Goal: Task Accomplishment & Management: Manage account settings

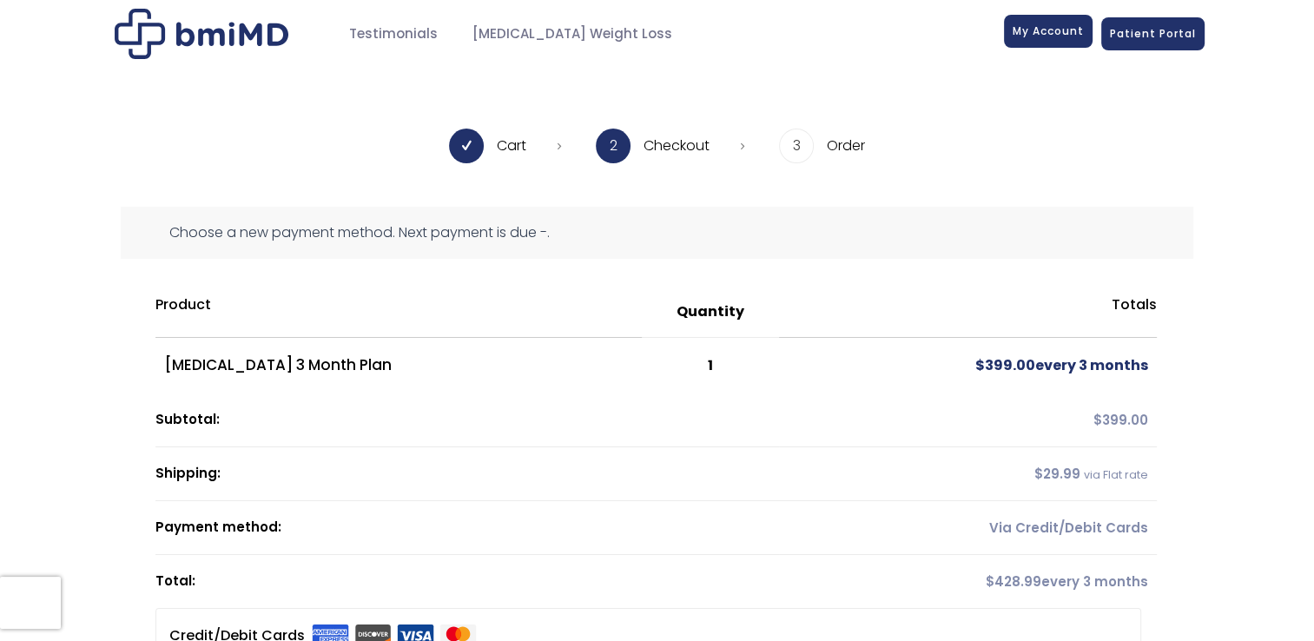
click at [1040, 33] on span "My Account" at bounding box center [1048, 30] width 71 height 15
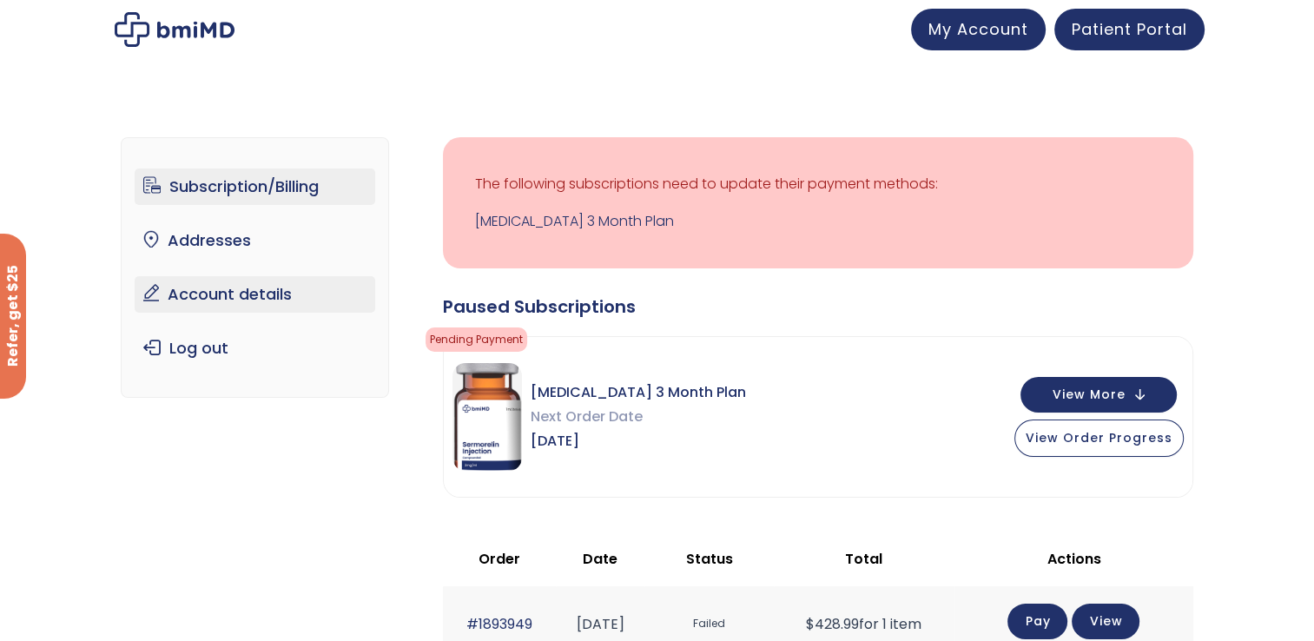
click at [212, 305] on link "Account details" at bounding box center [255, 294] width 241 height 36
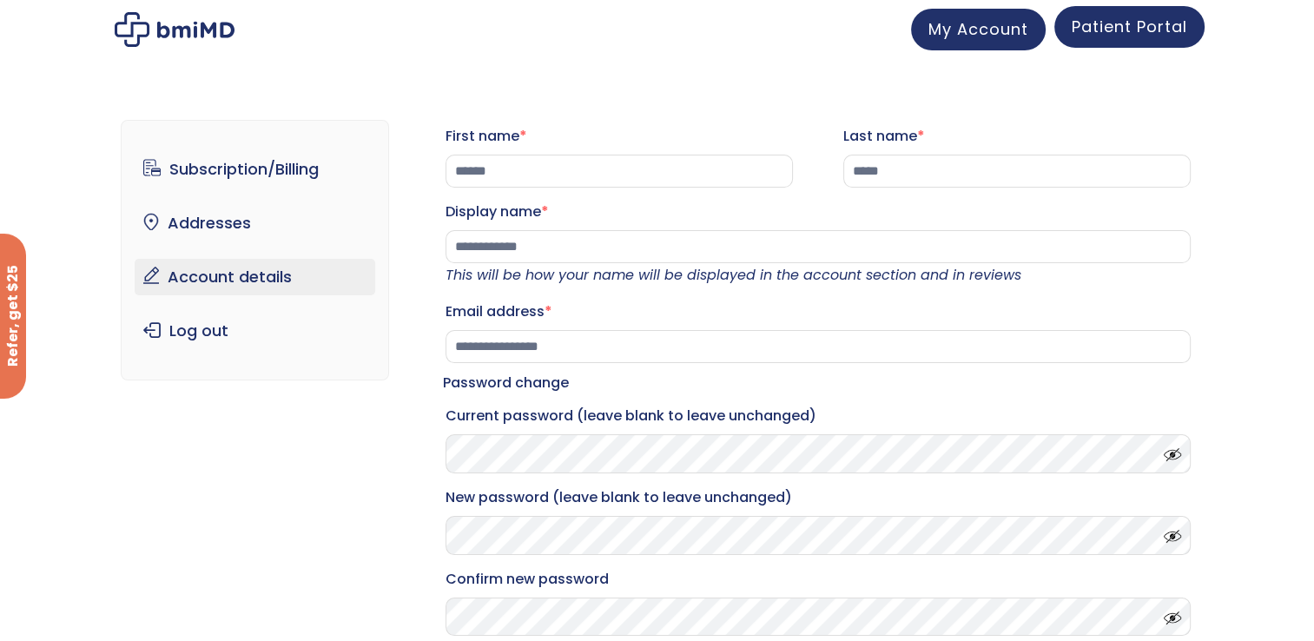
click at [1139, 47] on link "Patient Portal" at bounding box center [1129, 27] width 150 height 42
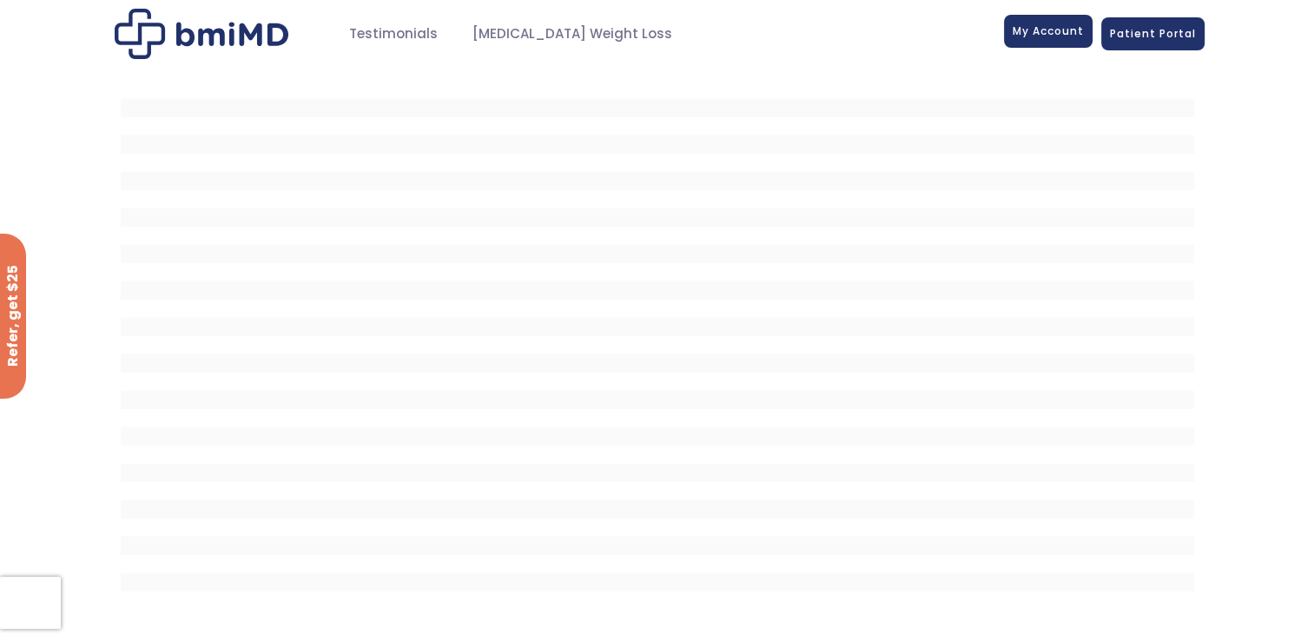
click at [1054, 39] on link "My Account" at bounding box center [1048, 31] width 89 height 33
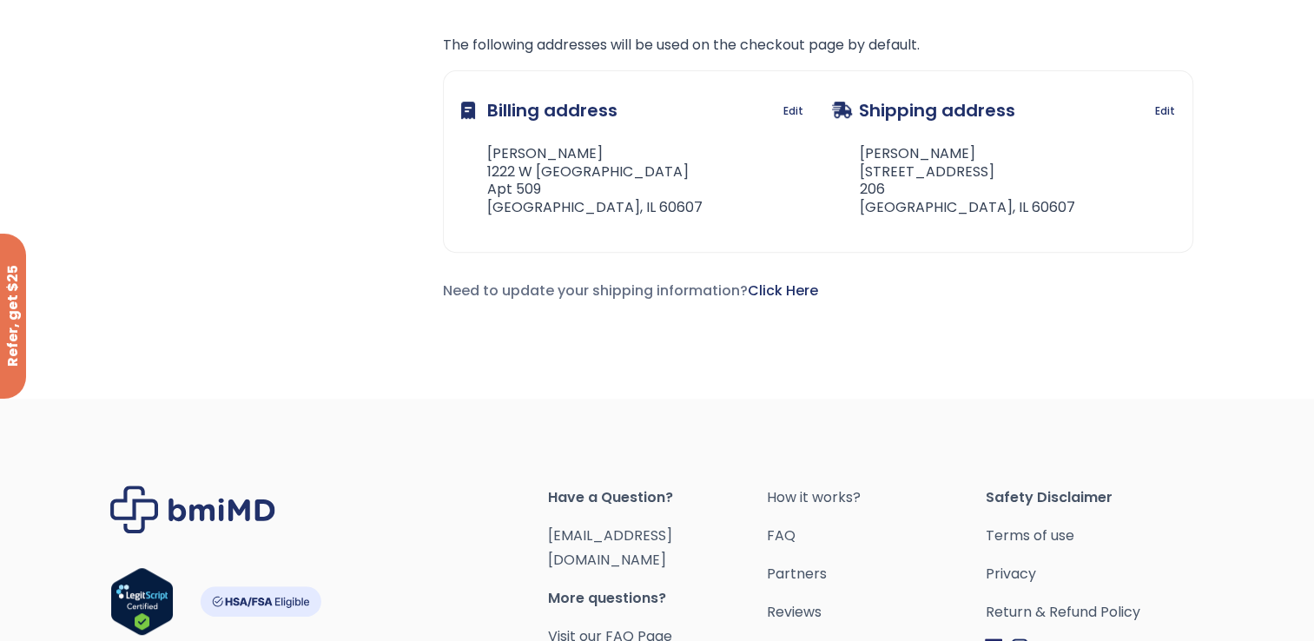
scroll to position [740, 0]
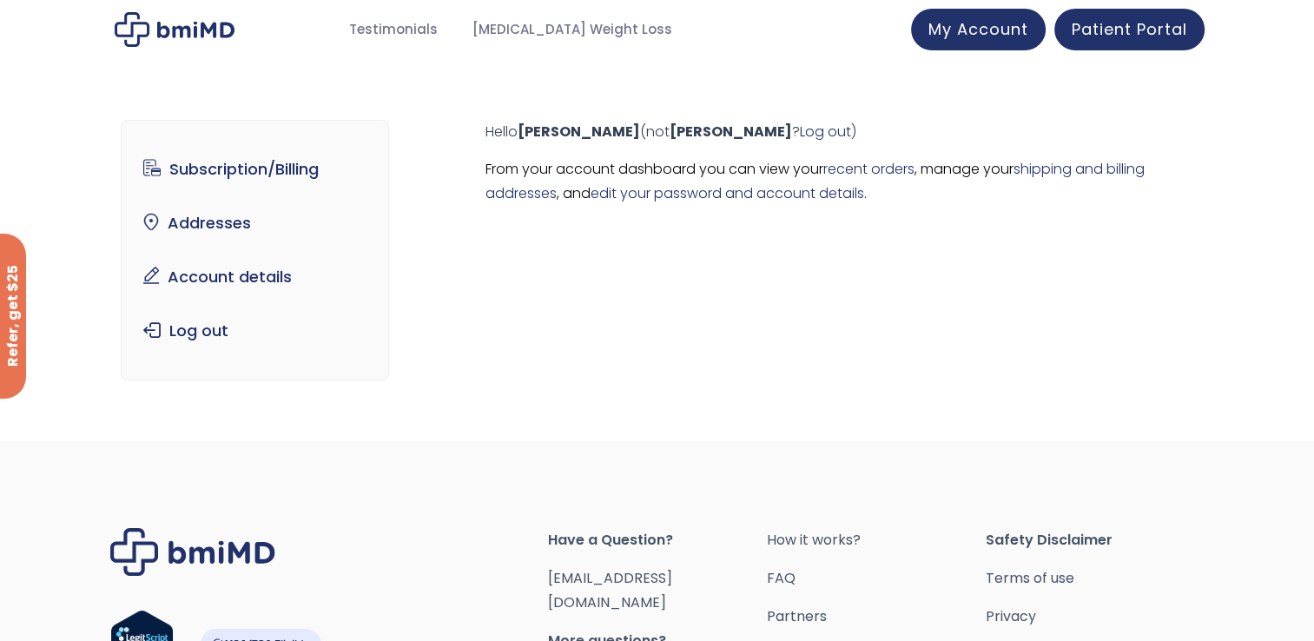
scroll to position [215, 0]
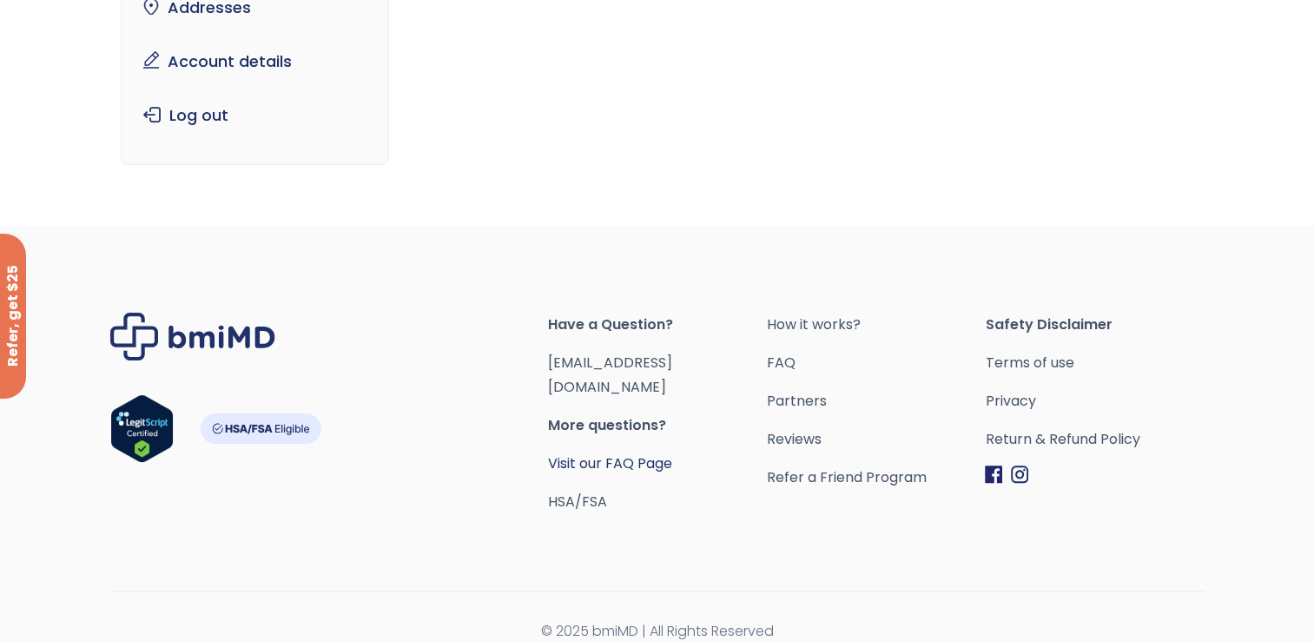
click at [624, 453] on link "Visit our FAQ Page" at bounding box center [610, 463] width 124 height 20
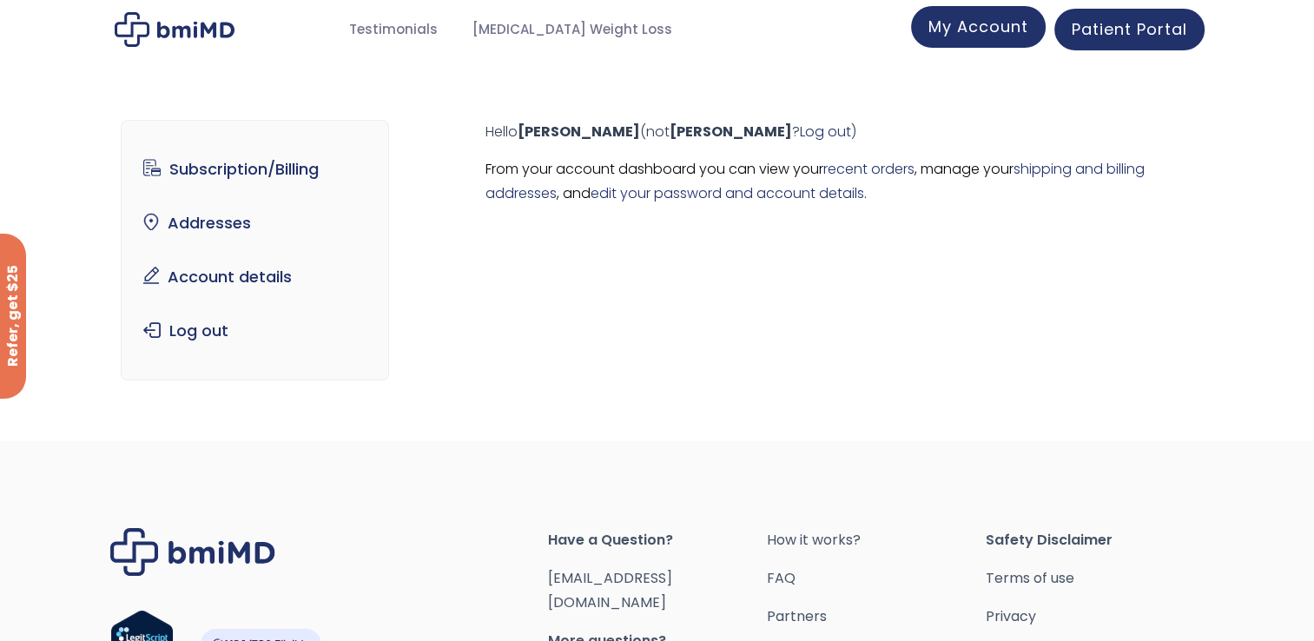
click at [975, 38] on link "My Account" at bounding box center [978, 27] width 135 height 42
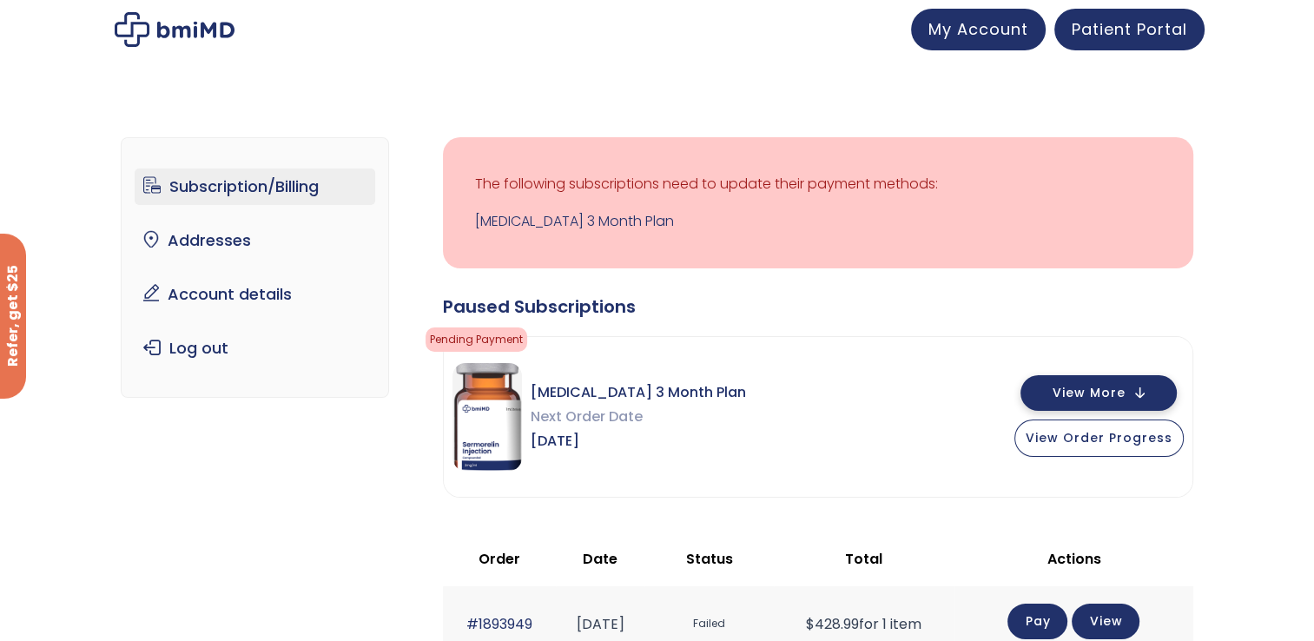
click at [1100, 391] on span "View More" at bounding box center [1089, 392] width 73 height 11
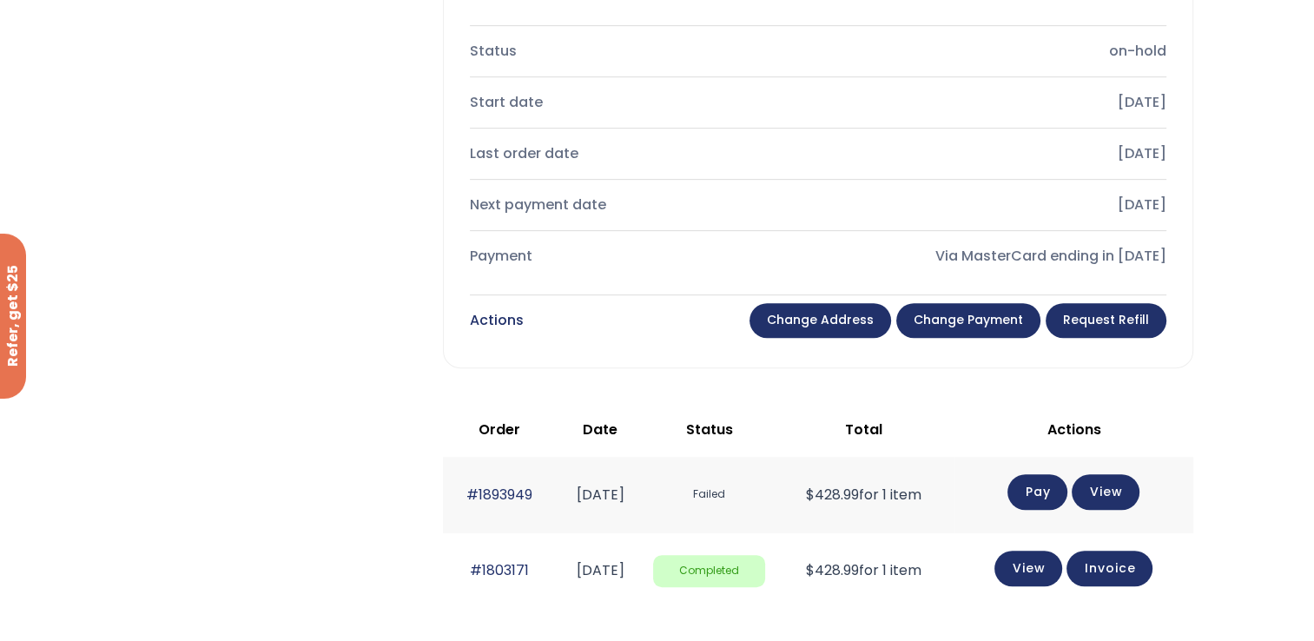
scroll to position [717, 0]
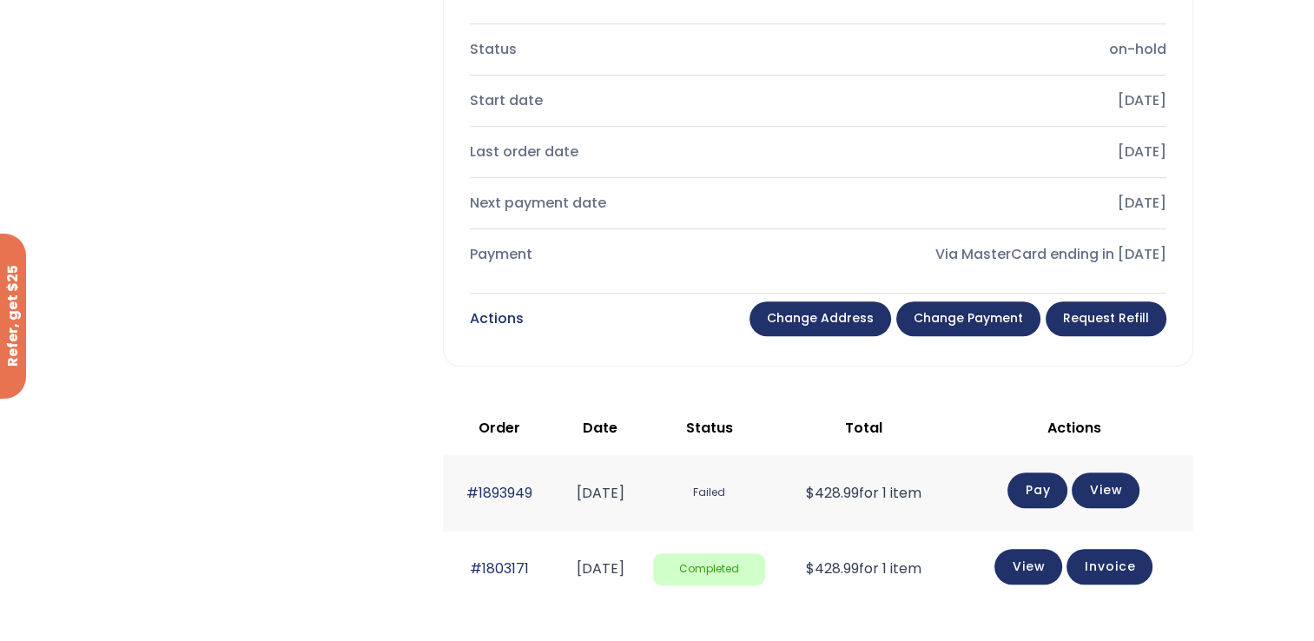
click at [1116, 339] on div "Product Total Sermorelin 3 Month Plan × 1 $ 399.00 every 3 months Recurring mon…" at bounding box center [818, 46] width 749 height 637
click at [1116, 333] on link "Request Refill" at bounding box center [1106, 318] width 121 height 35
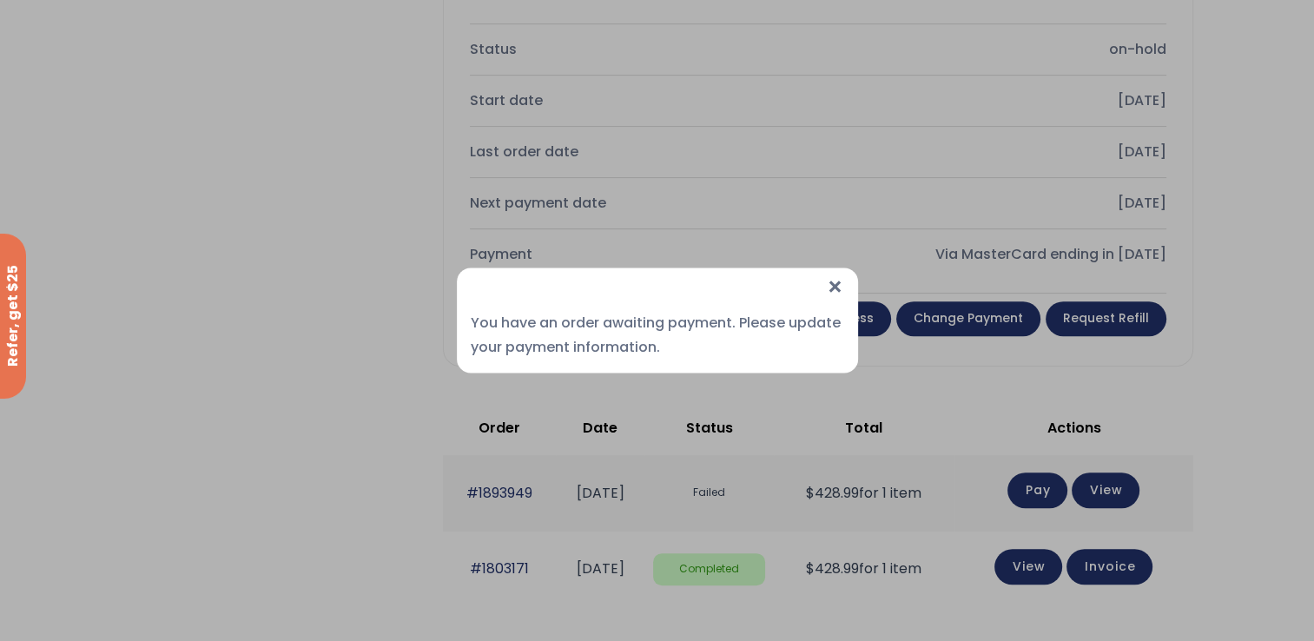
click at [828, 292] on span "×" at bounding box center [835, 286] width 18 height 37
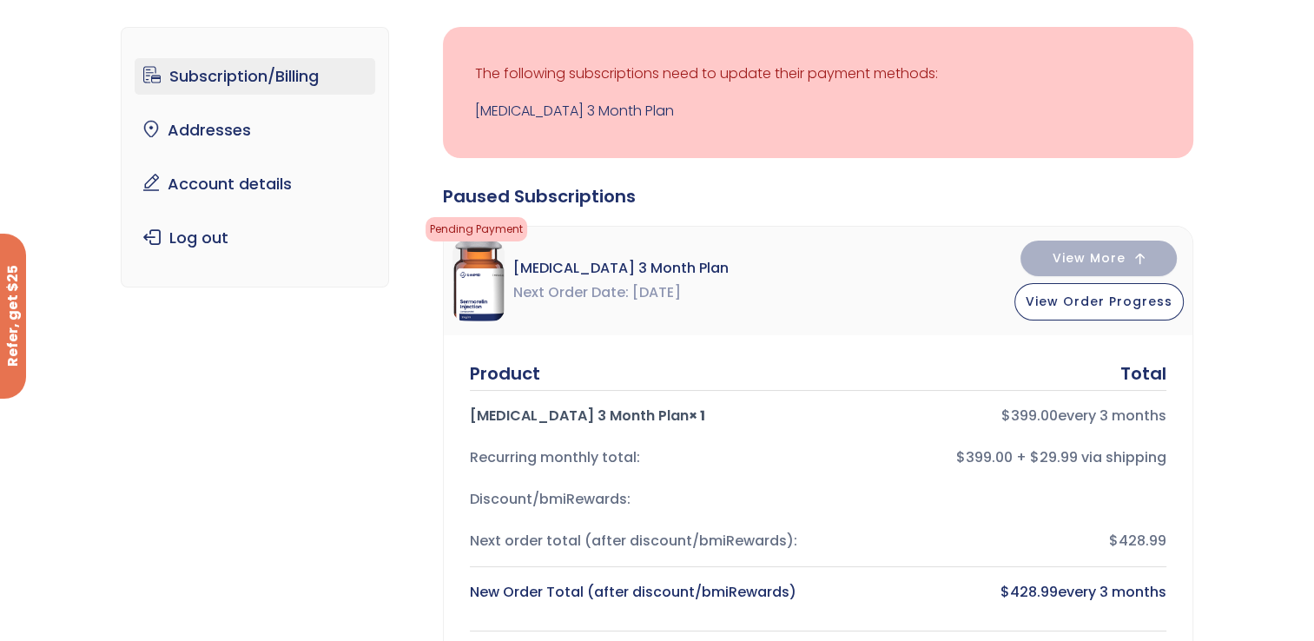
scroll to position [109, 0]
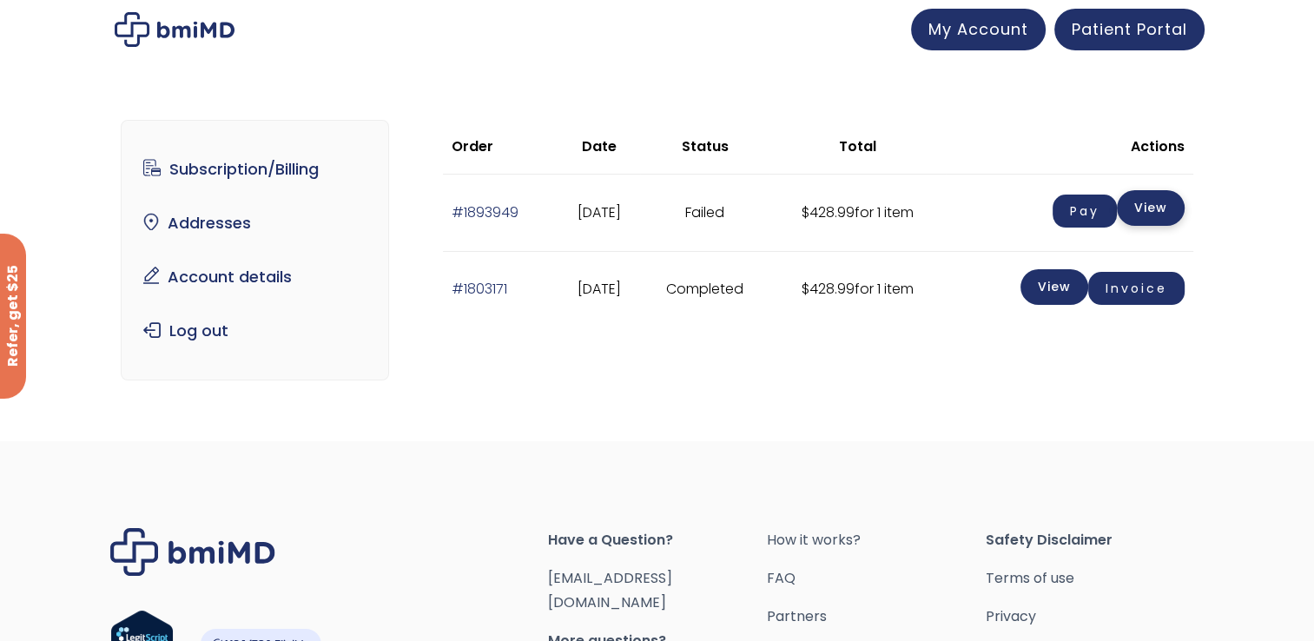
click at [1149, 209] on link "View" at bounding box center [1151, 208] width 68 height 36
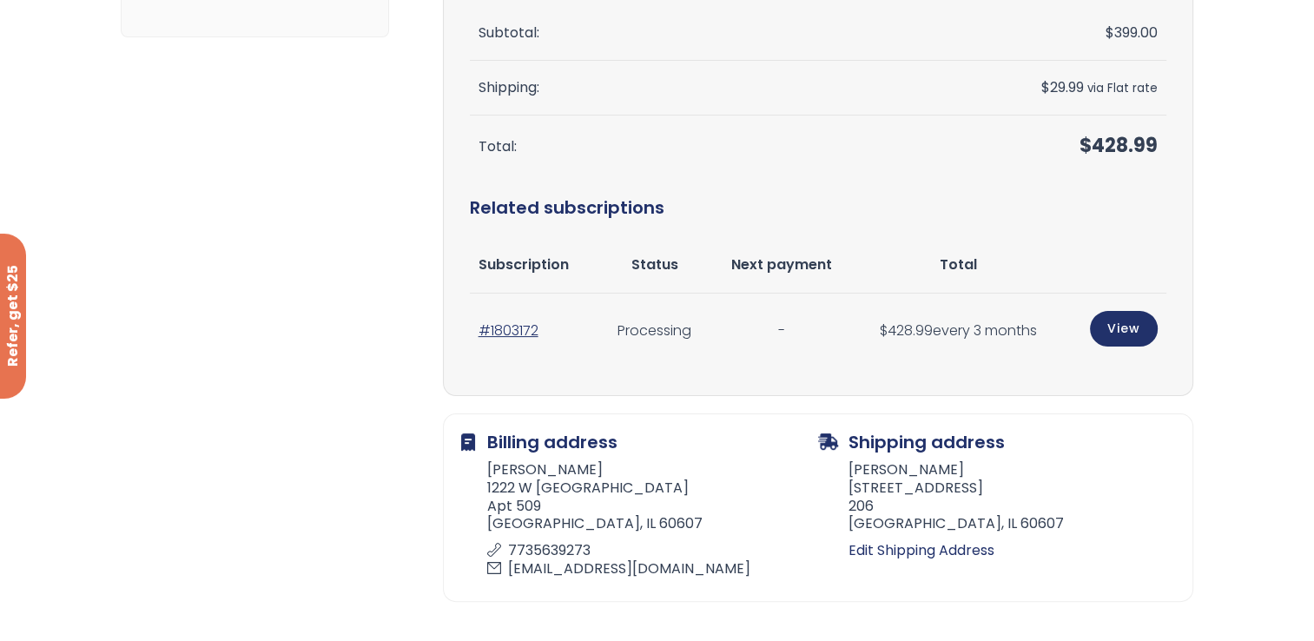
scroll to position [367, 0]
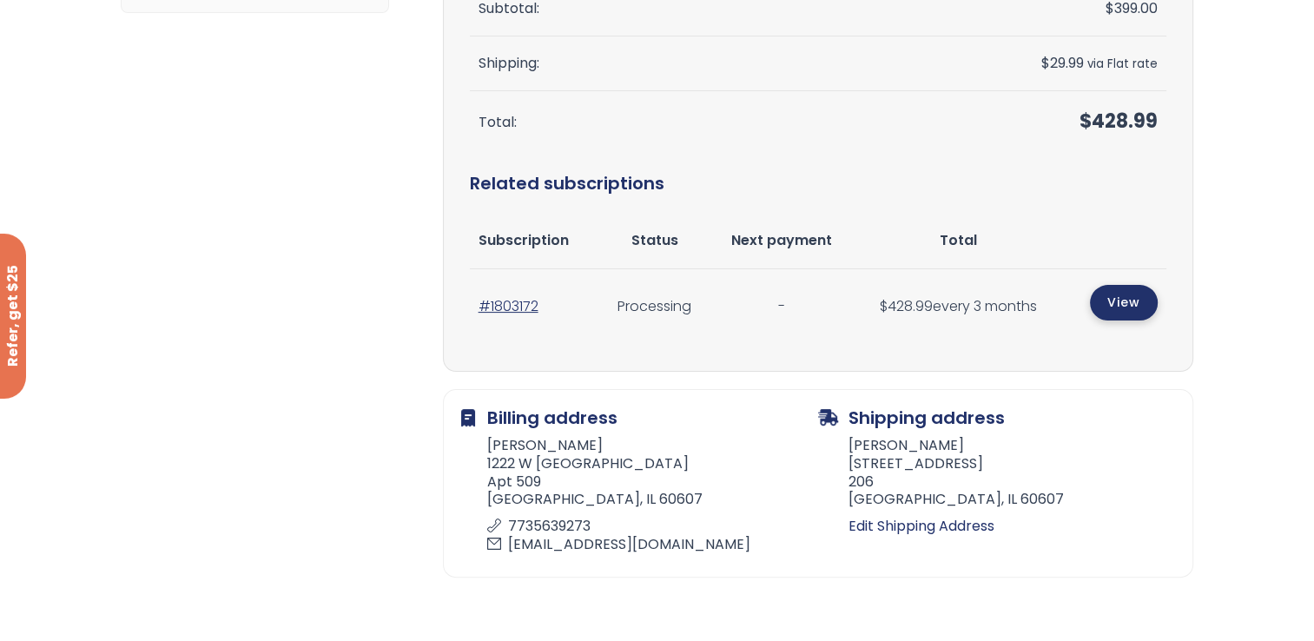
click at [1144, 299] on link "View" at bounding box center [1124, 303] width 68 height 36
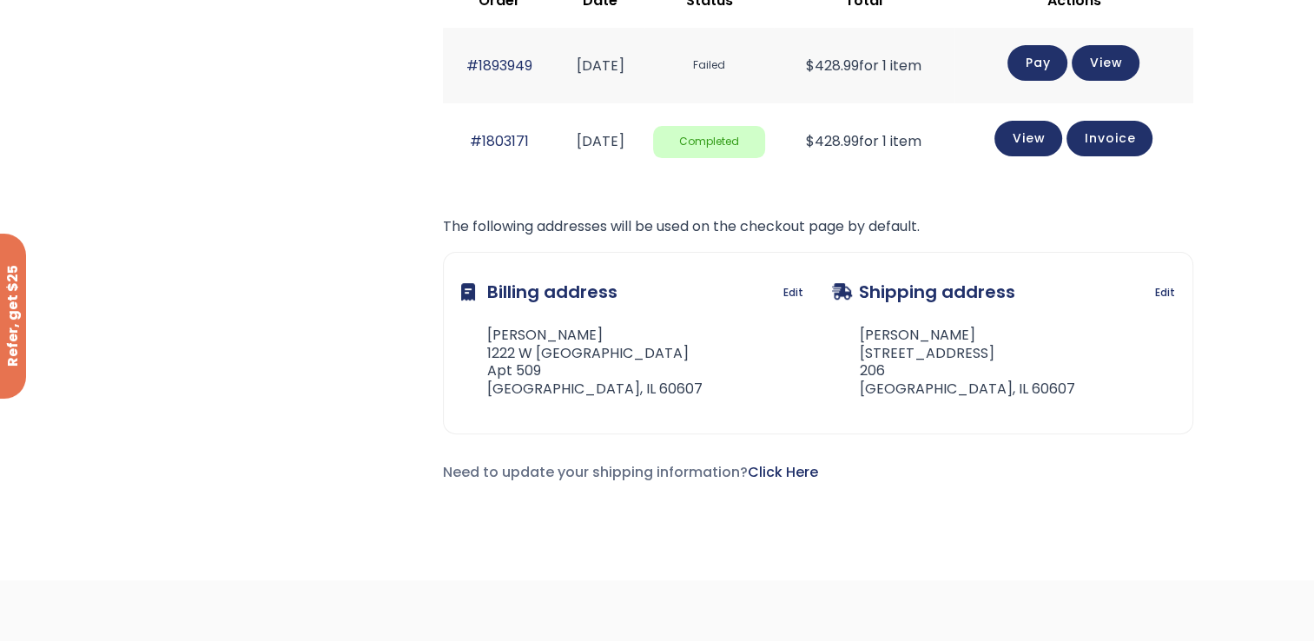
scroll to position [261, 0]
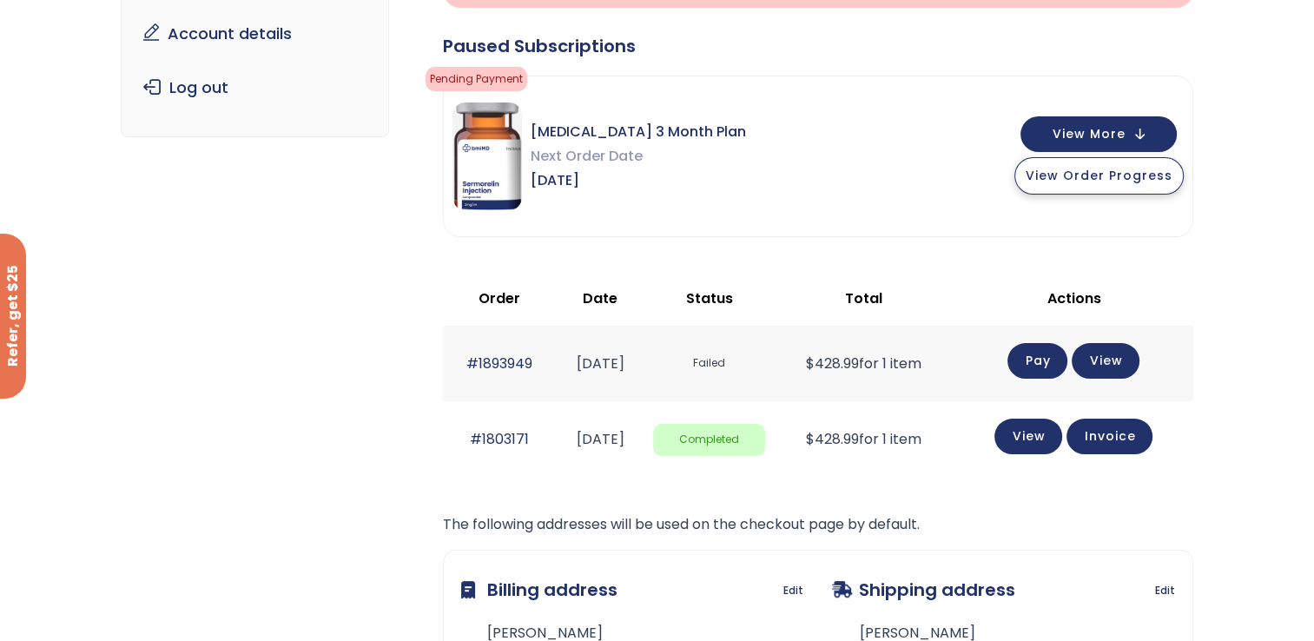
click at [1096, 182] on span "View Order Progress" at bounding box center [1099, 175] width 147 height 17
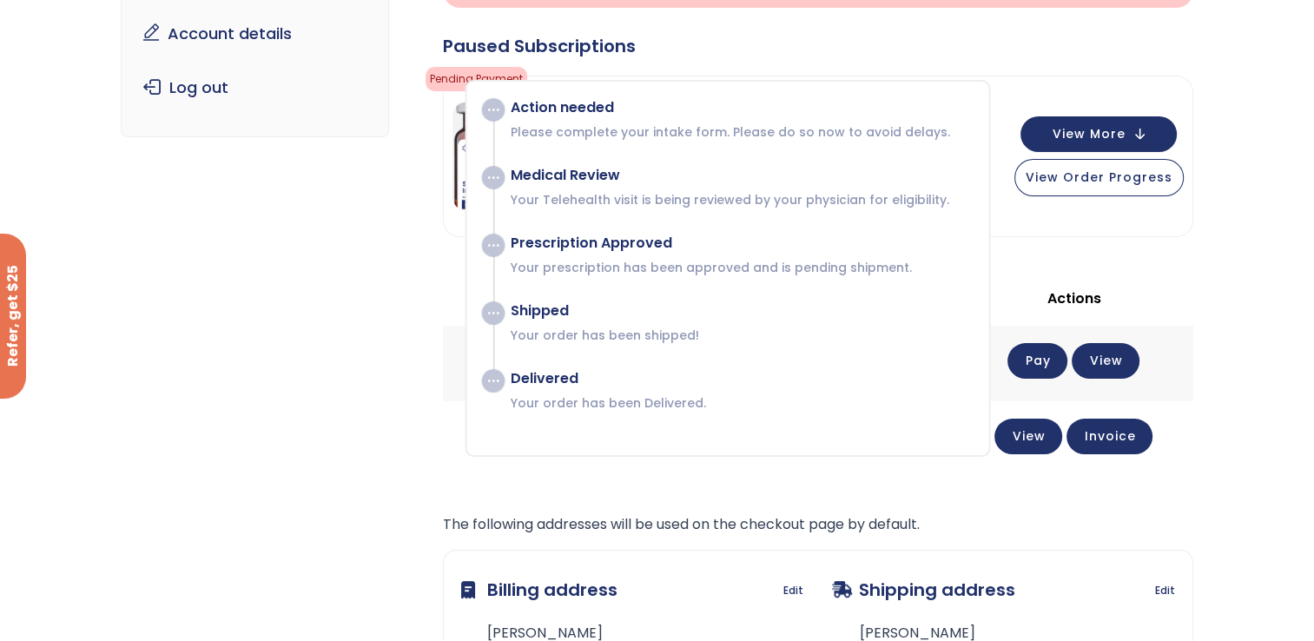
click at [1050, 76] on div "[MEDICAL_DATA] 3 Month Plan Next Order Date [DATE] View More View Order Progress" at bounding box center [818, 156] width 749 height 160
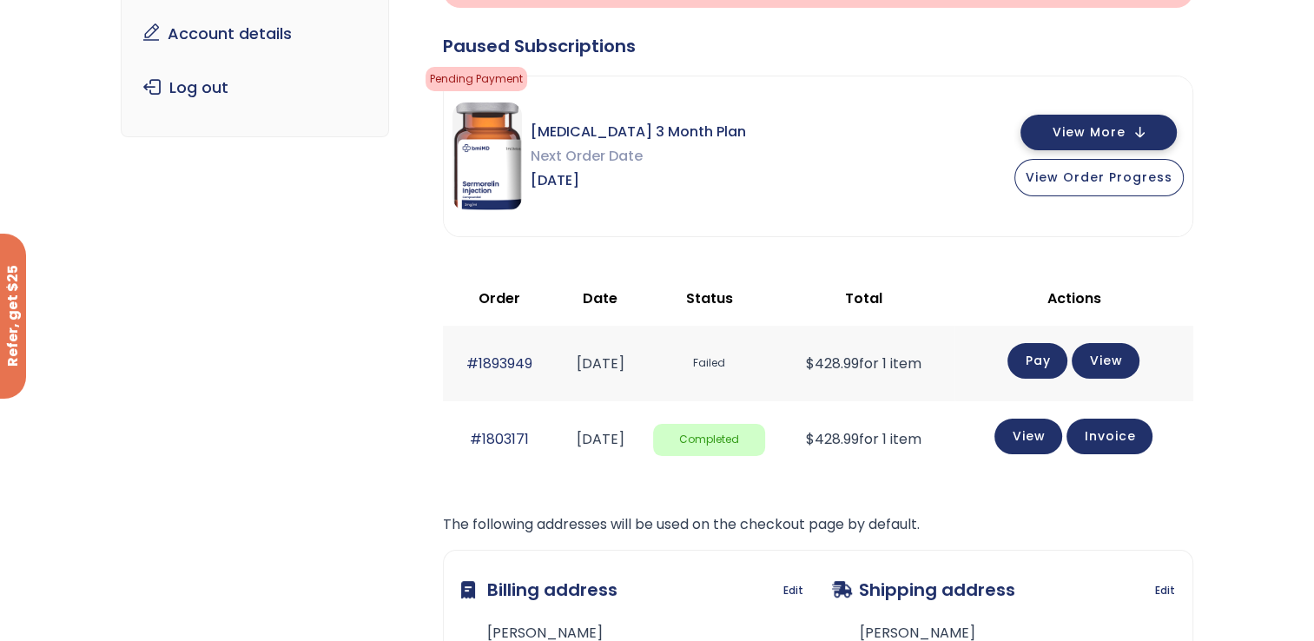
click at [1085, 134] on span "View More" at bounding box center [1089, 132] width 73 height 11
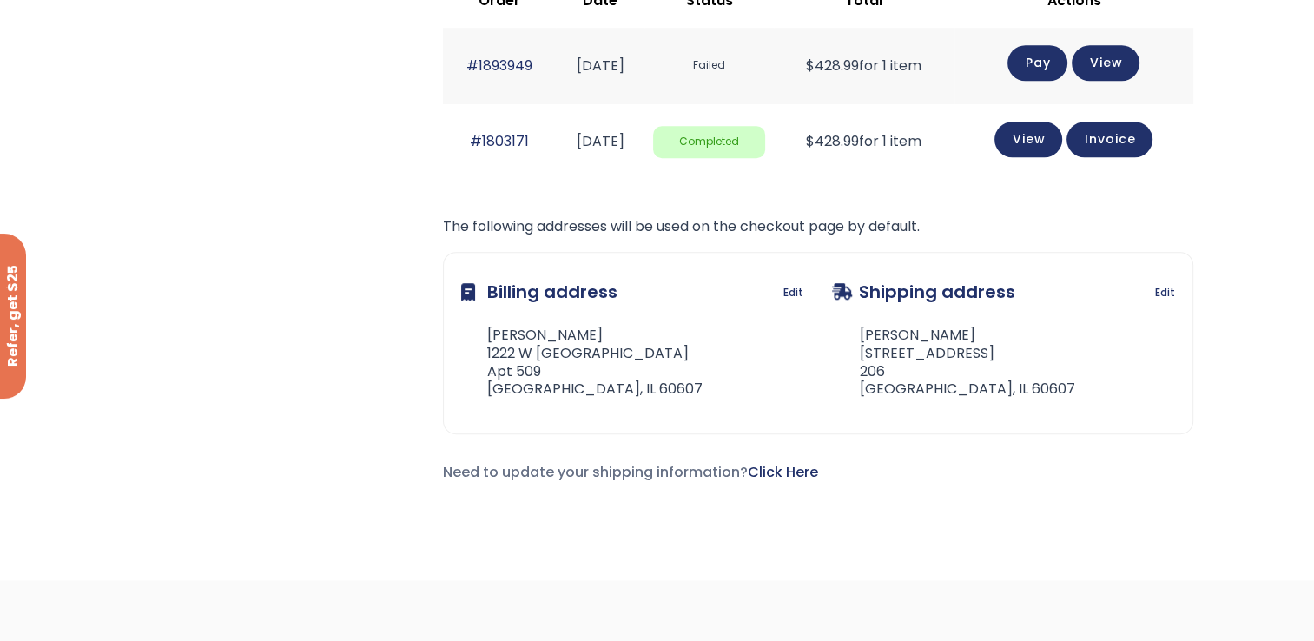
scroll to position [1145, 0]
